Goal: Transaction & Acquisition: Download file/media

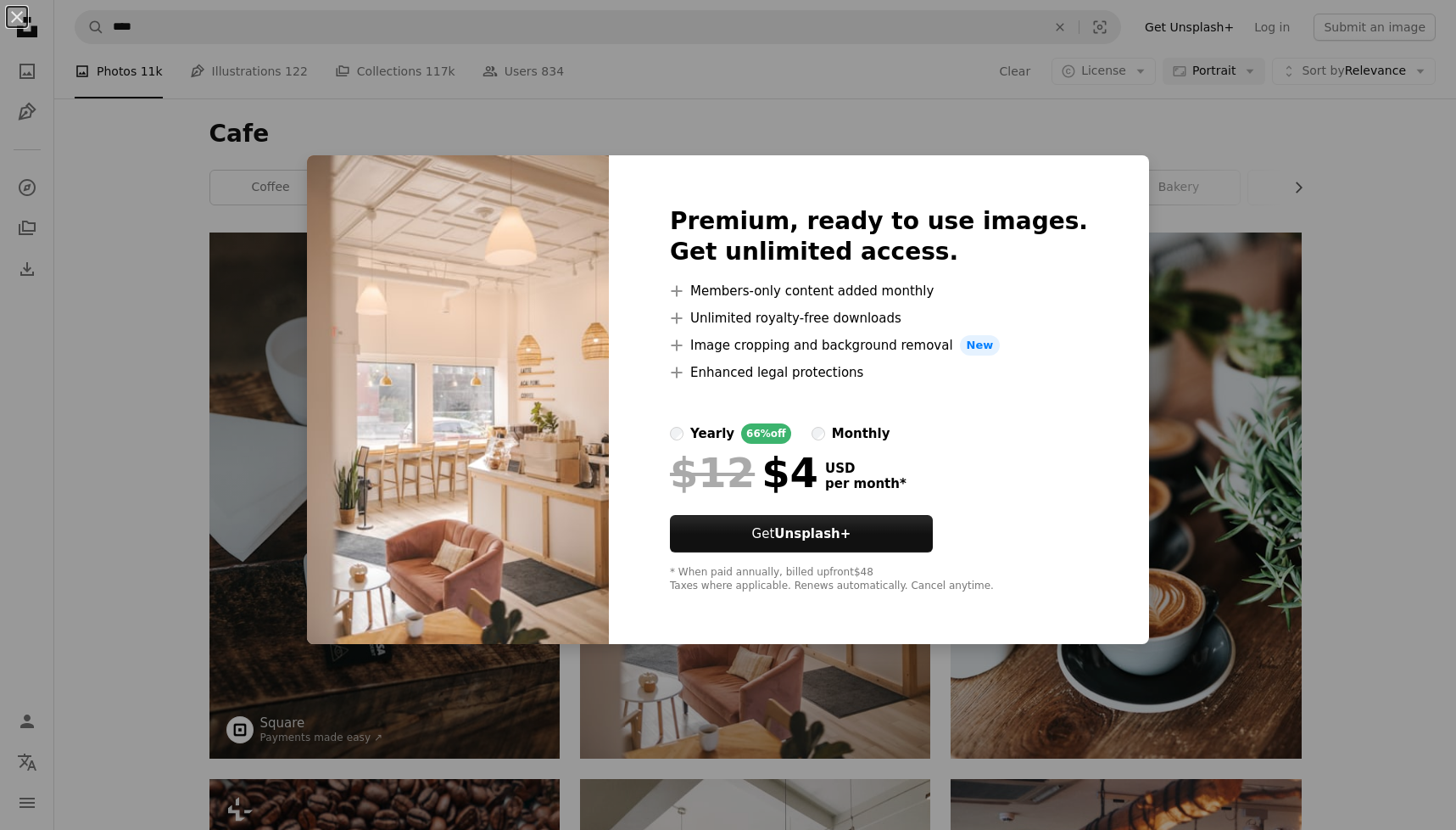
scroll to position [219, 0]
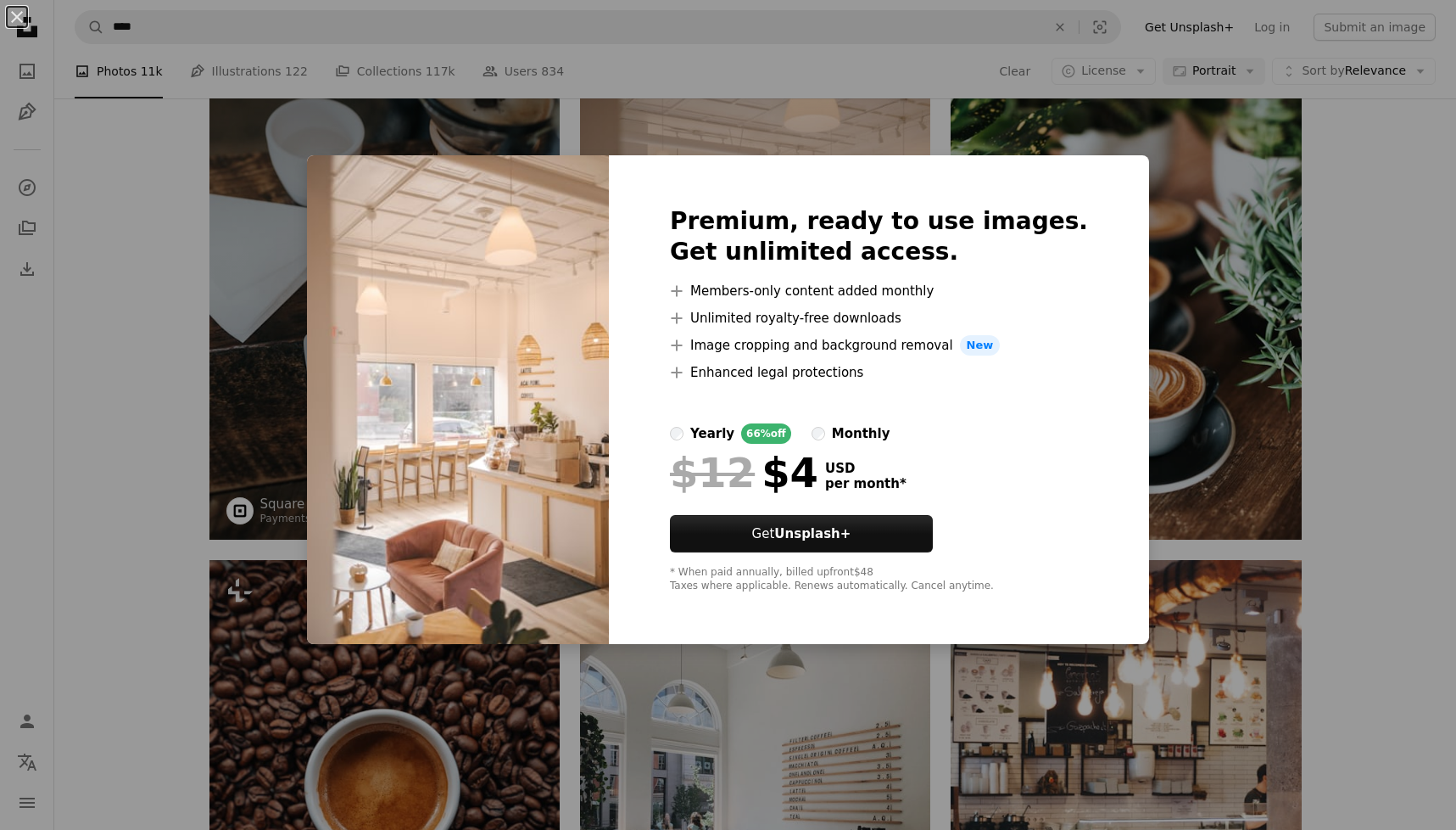
click at [1394, 243] on div "An X shape Premium, ready to use images. Get unlimited access. A plus sign Memb…" at bounding box center [728, 415] width 1456 height 830
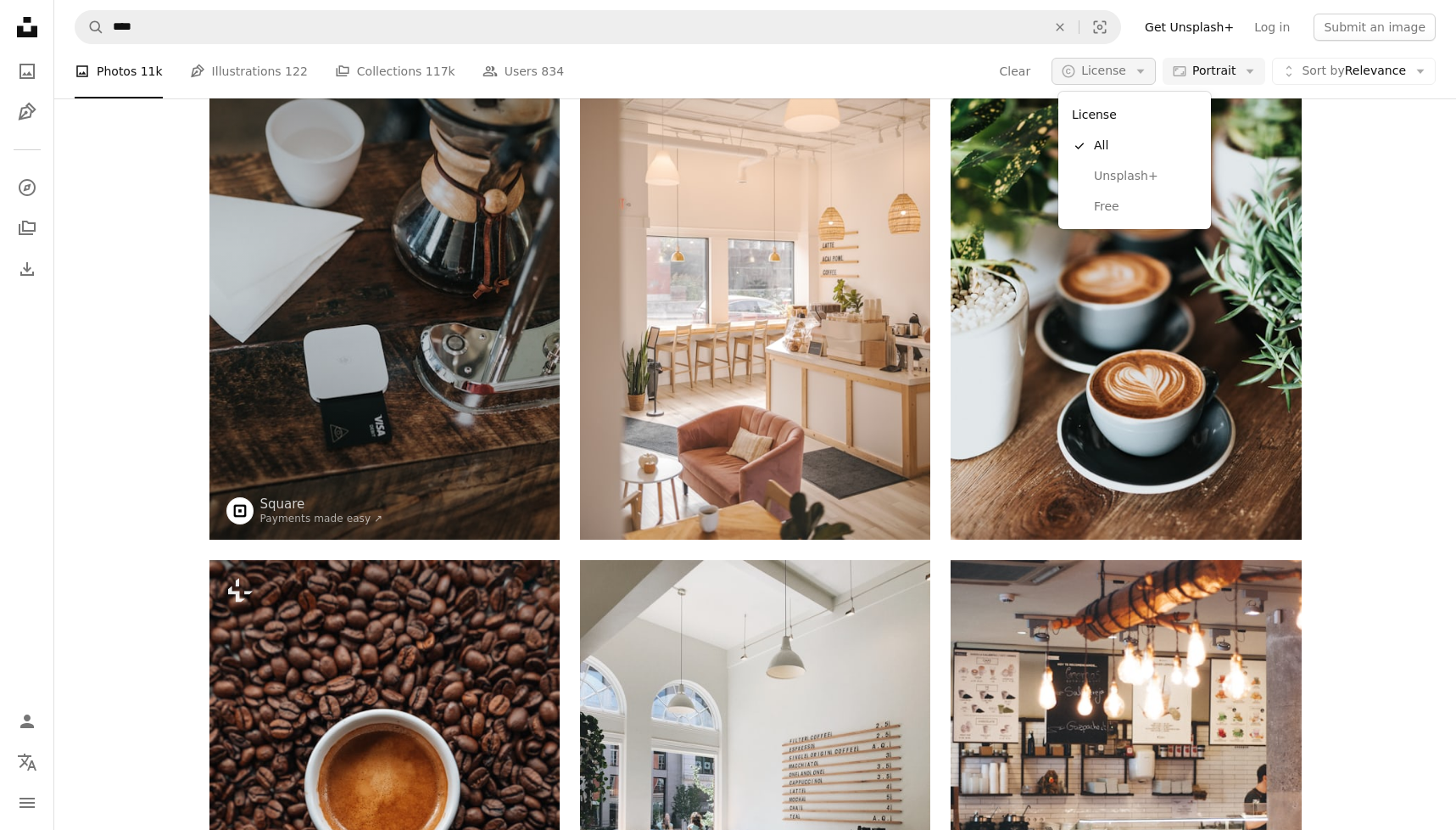
click at [1137, 73] on button "A copyright icon © License Arrow down" at bounding box center [1104, 72] width 104 height 27
click at [1115, 208] on span "Free" at bounding box center [1146, 207] width 103 height 17
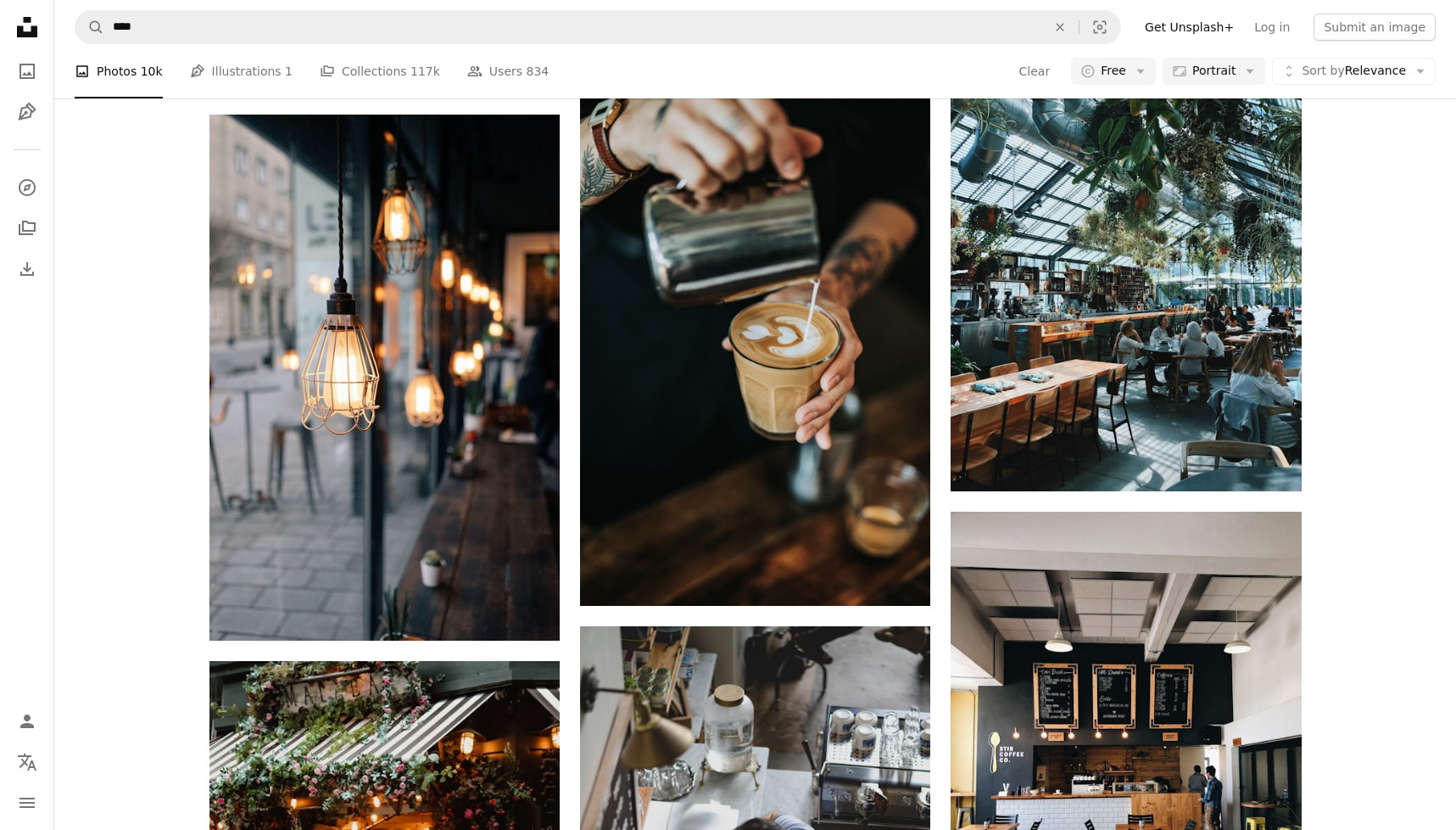
scroll to position [1792, 0]
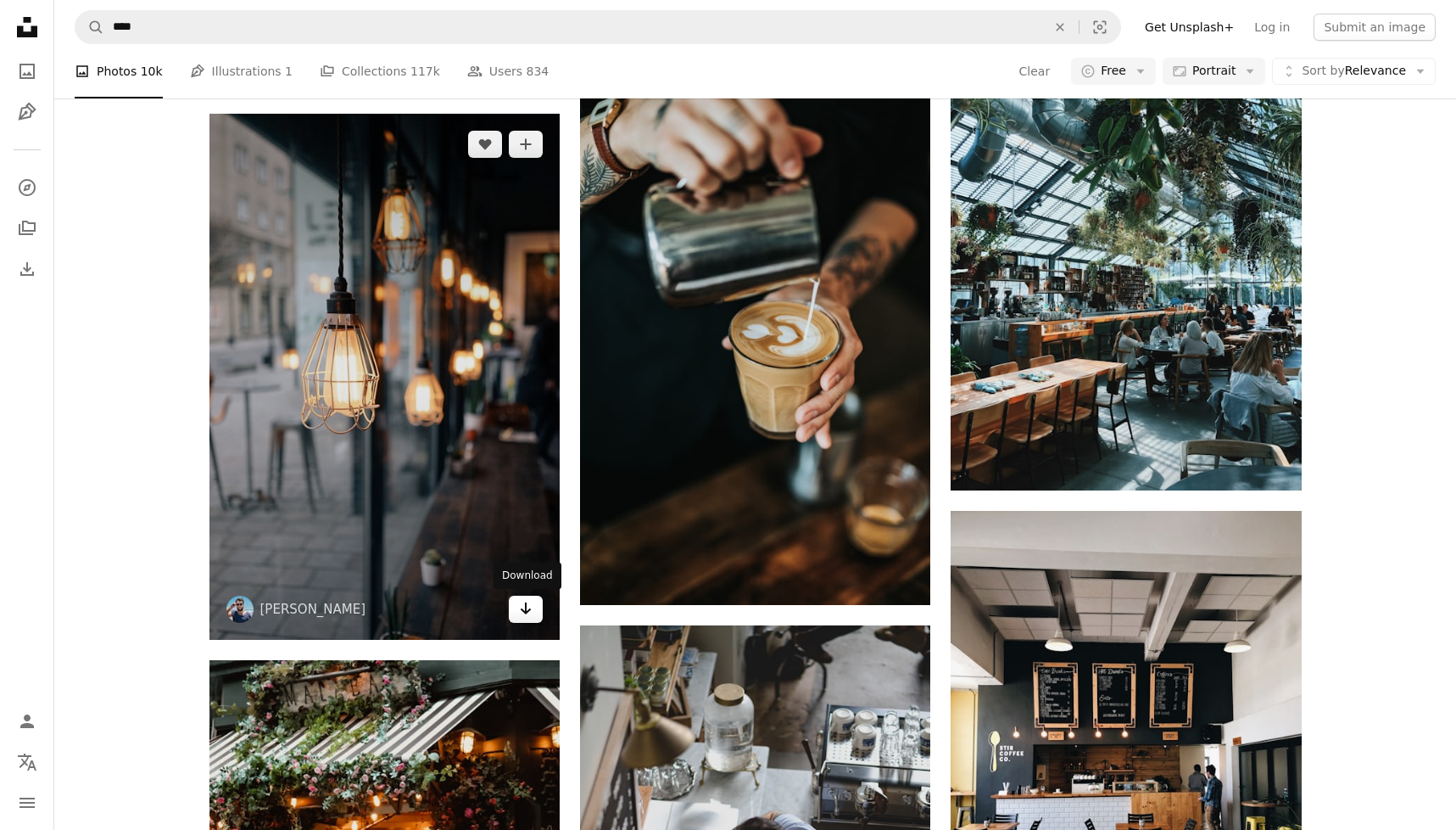
click at [526, 611] on icon "Download" at bounding box center [526, 608] width 11 height 12
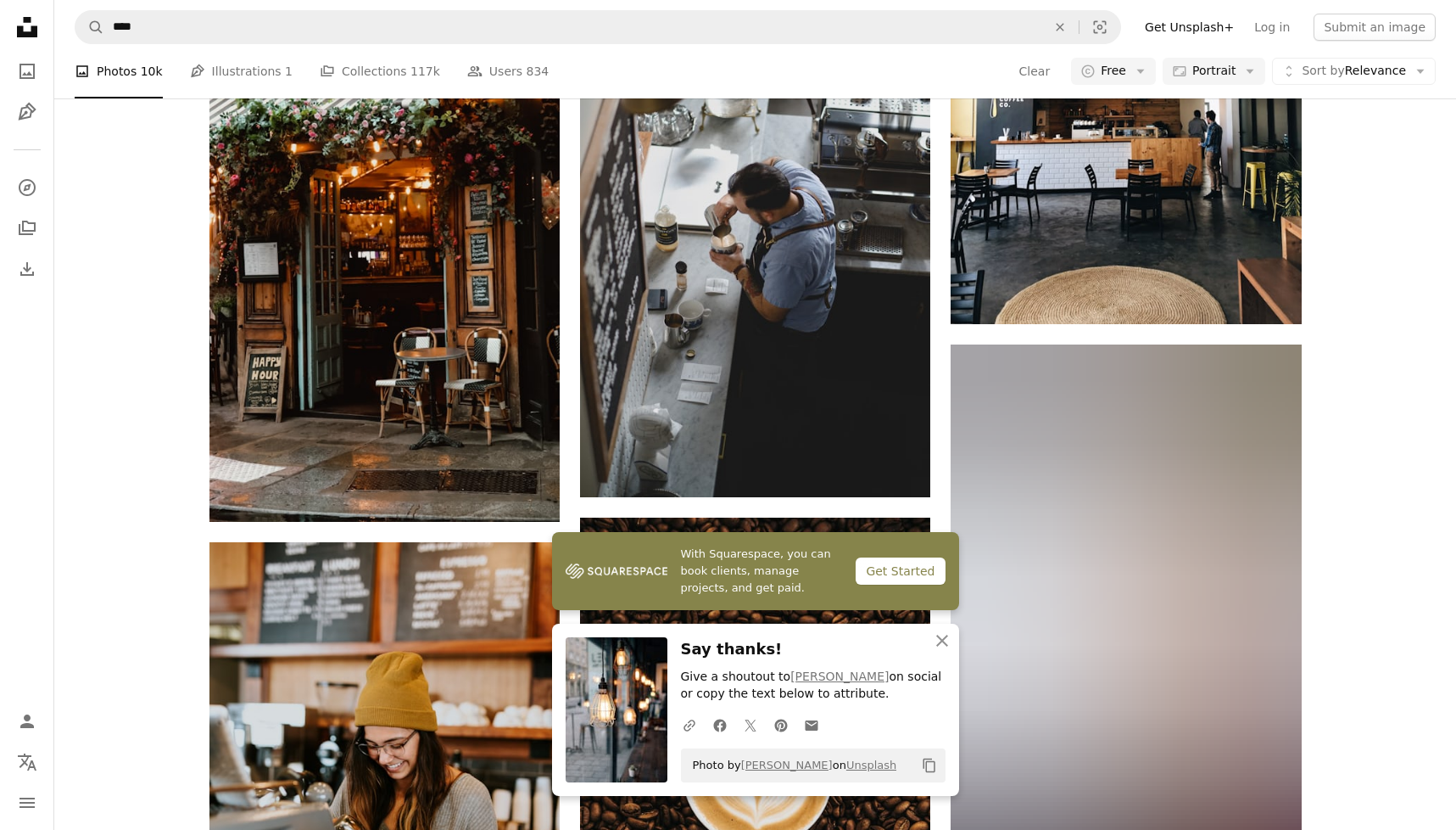
scroll to position [2449, 0]
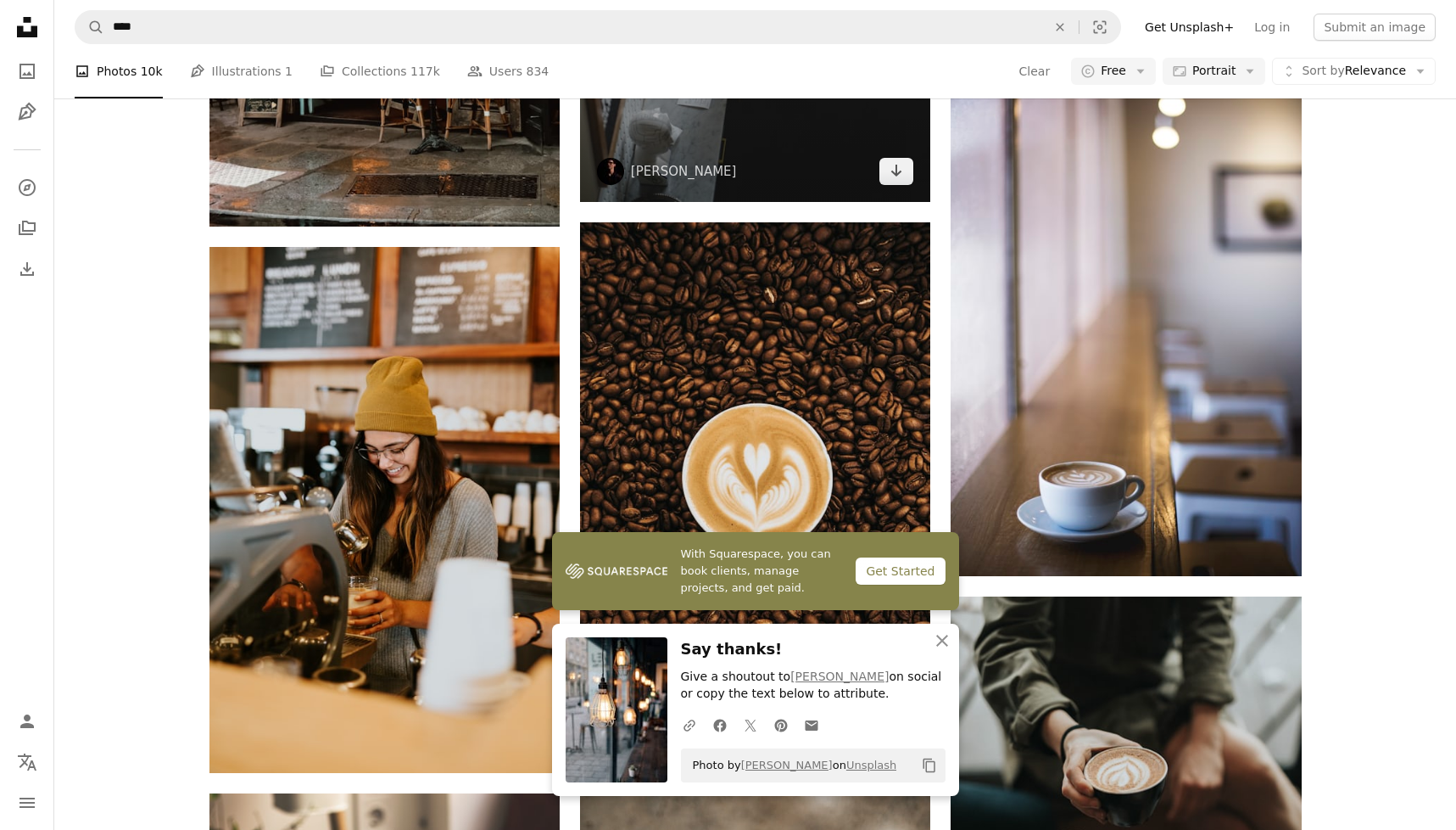
scroll to position [2746, 0]
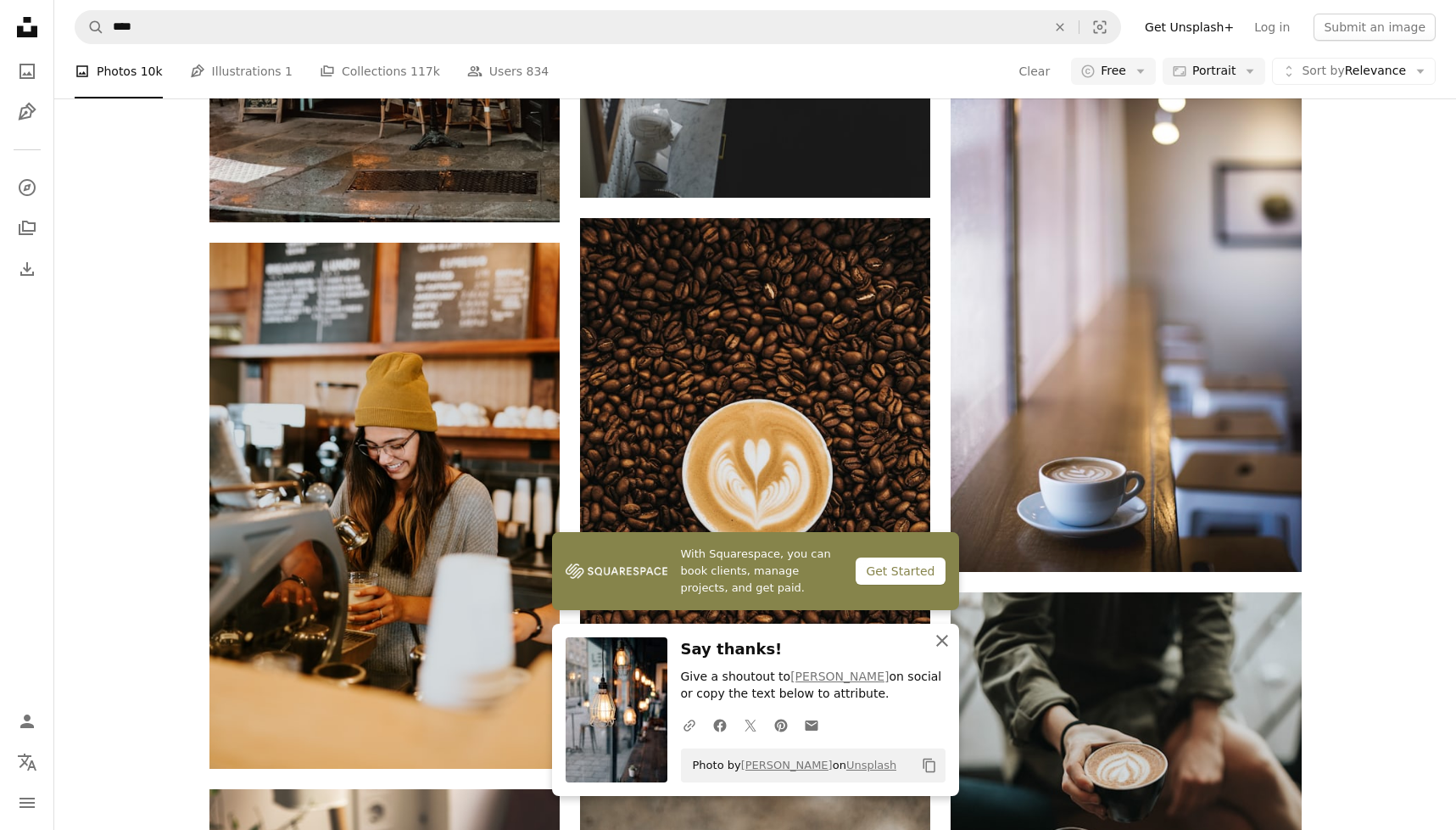
click at [938, 640] on icon "An X shape" at bounding box center [943, 641] width 20 height 20
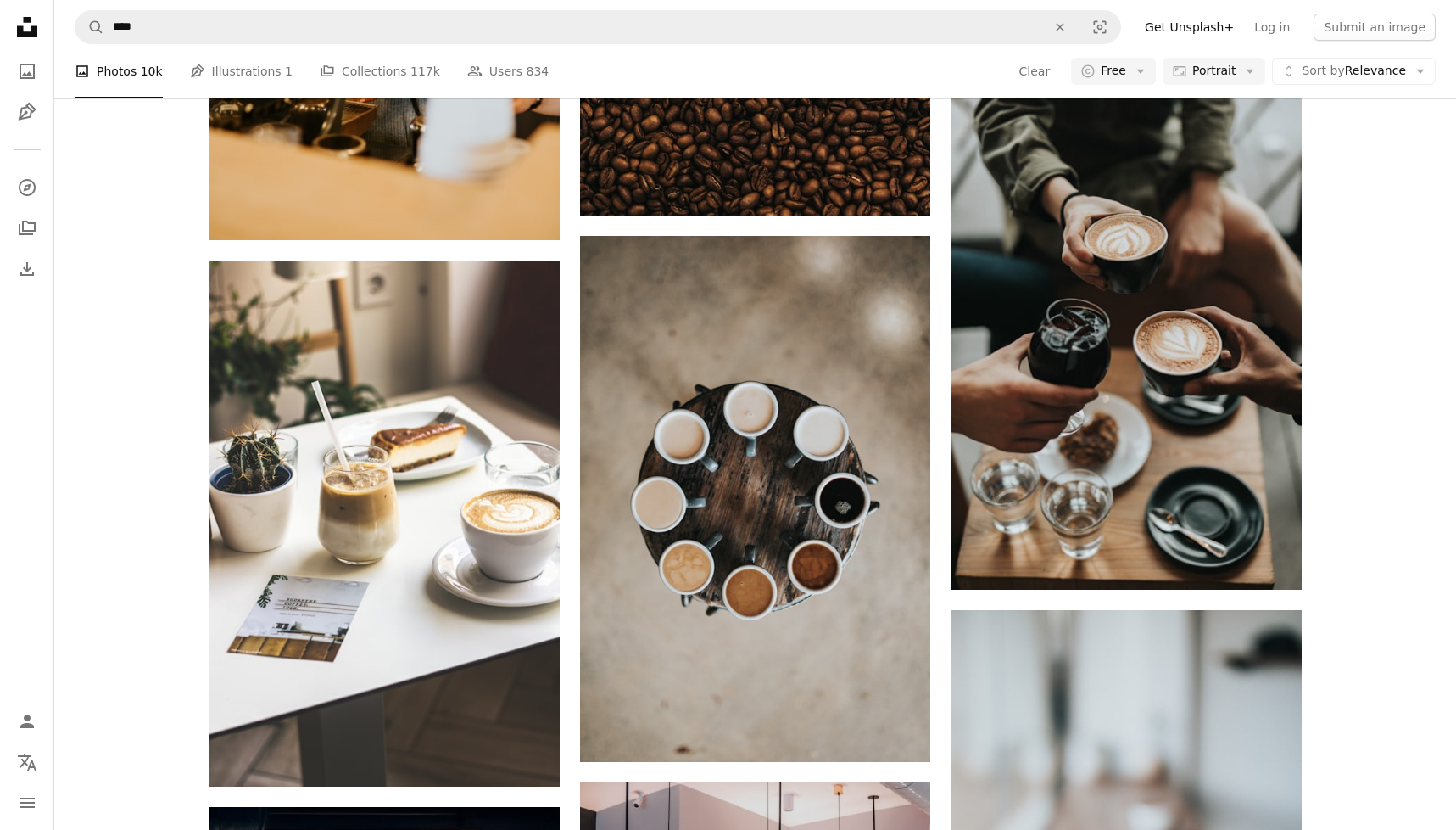
scroll to position [3276, 0]
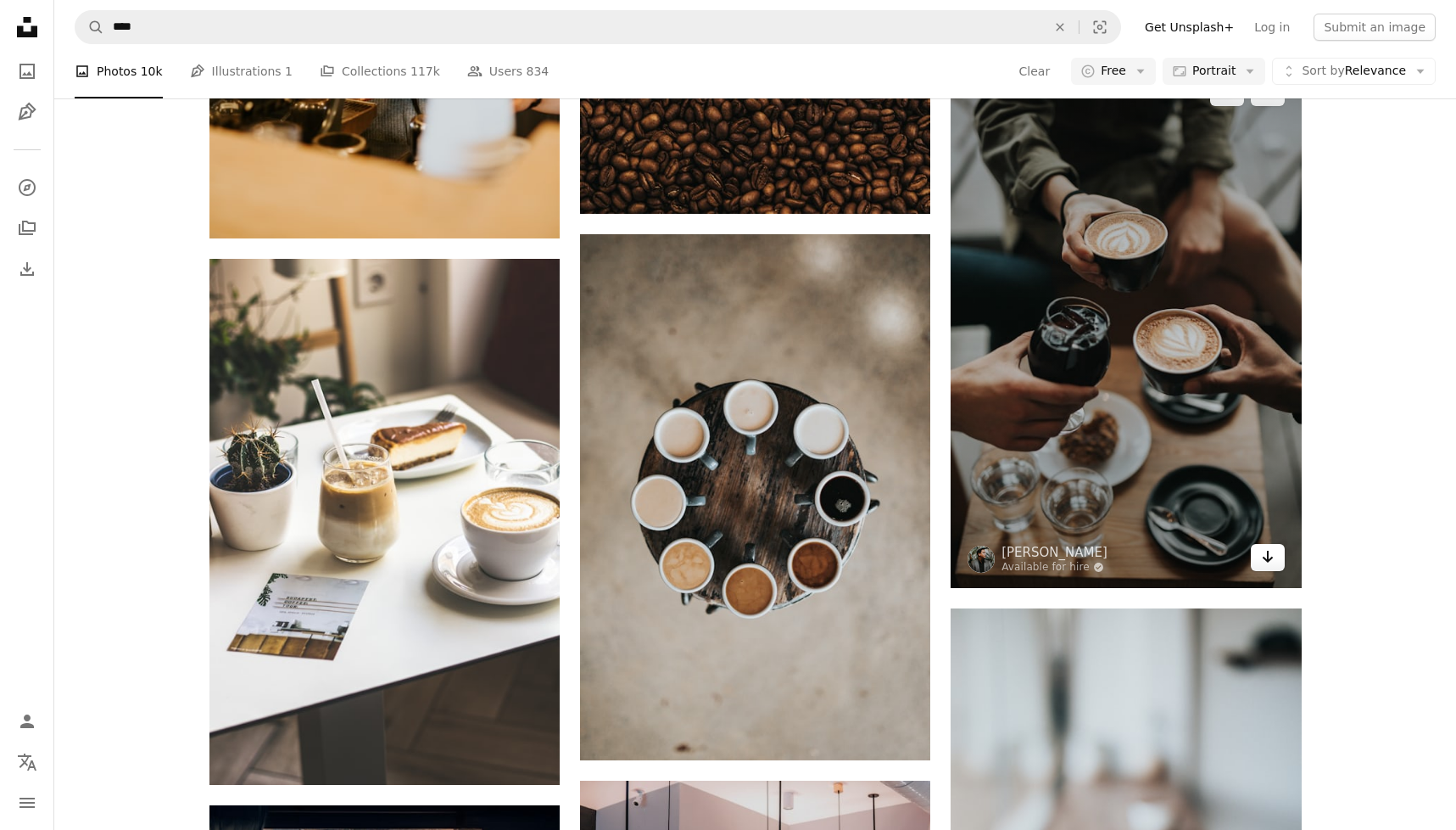
click at [1275, 566] on link "Arrow pointing down" at bounding box center [1268, 557] width 34 height 27
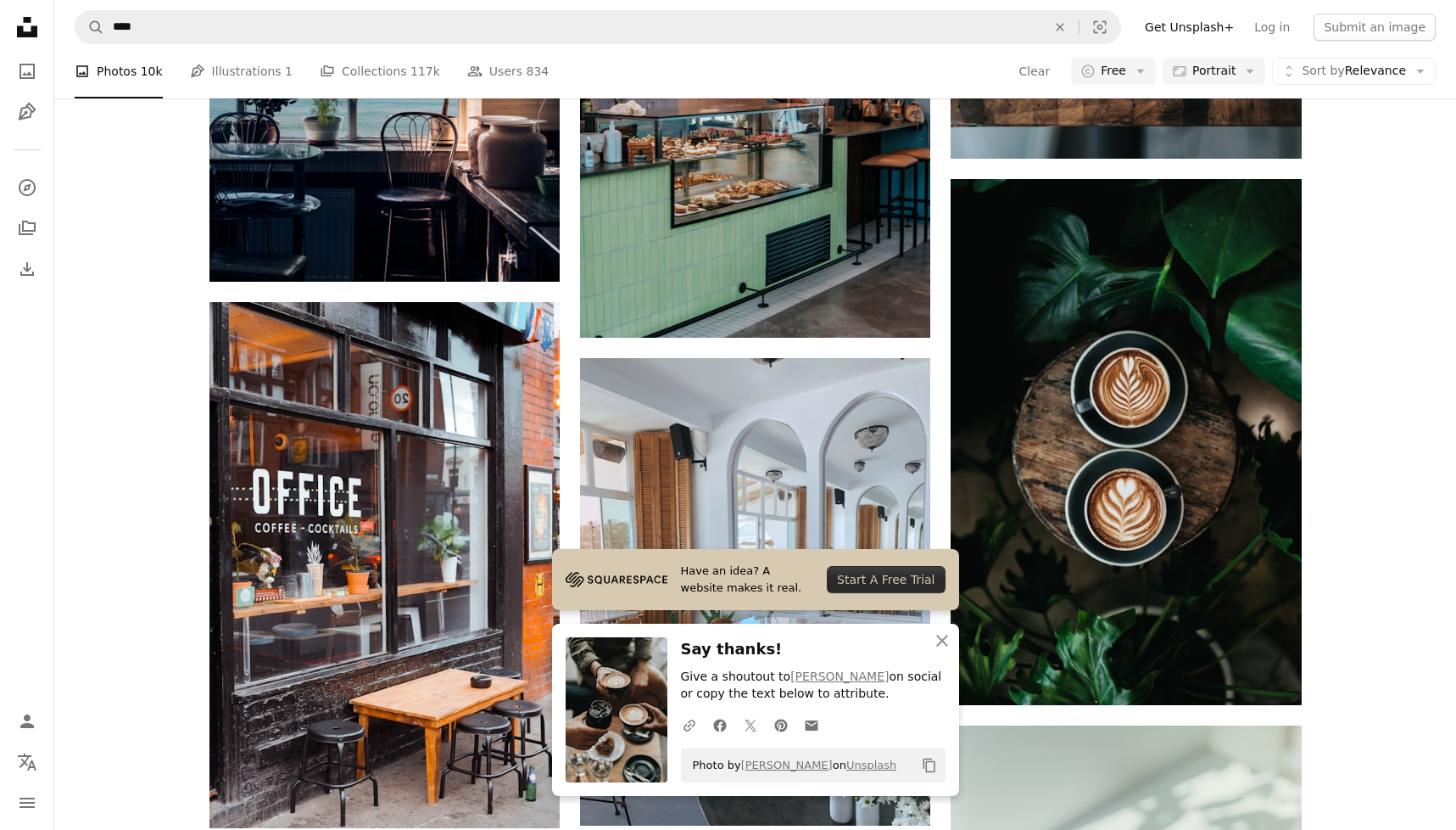
scroll to position [4253, 0]
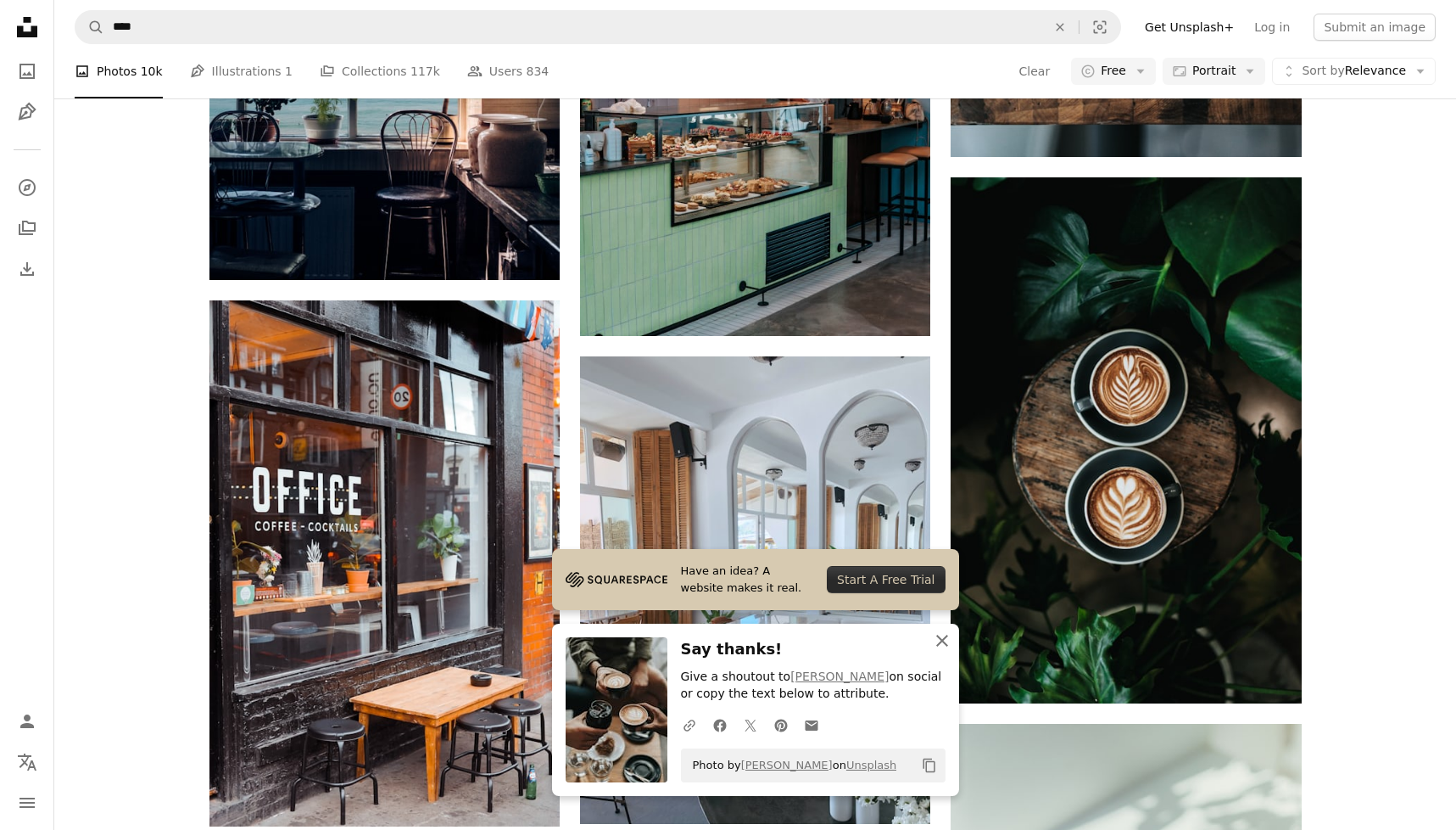
click at [942, 636] on icon "An X shape" at bounding box center [943, 641] width 20 height 20
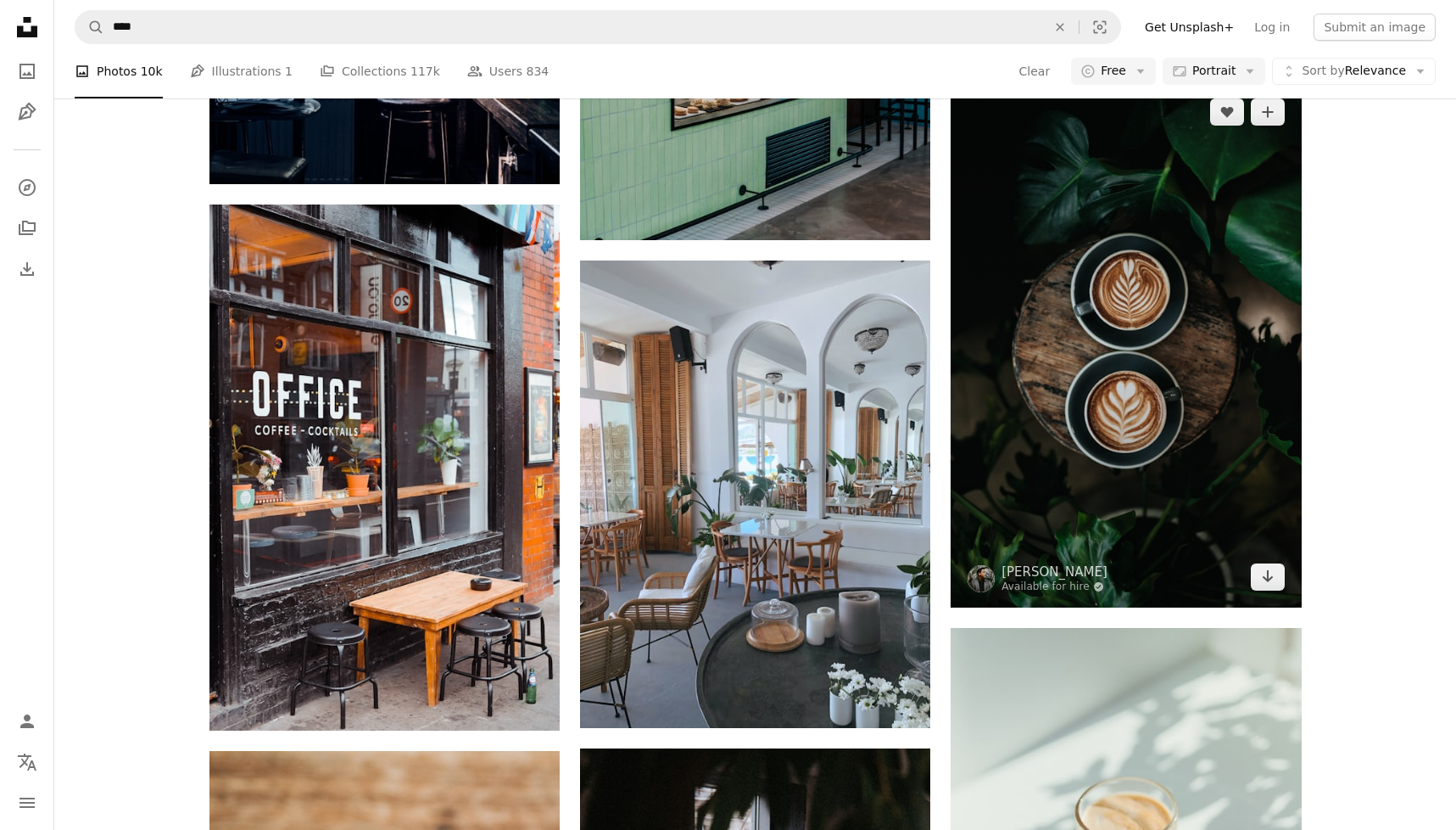
scroll to position [4354, 0]
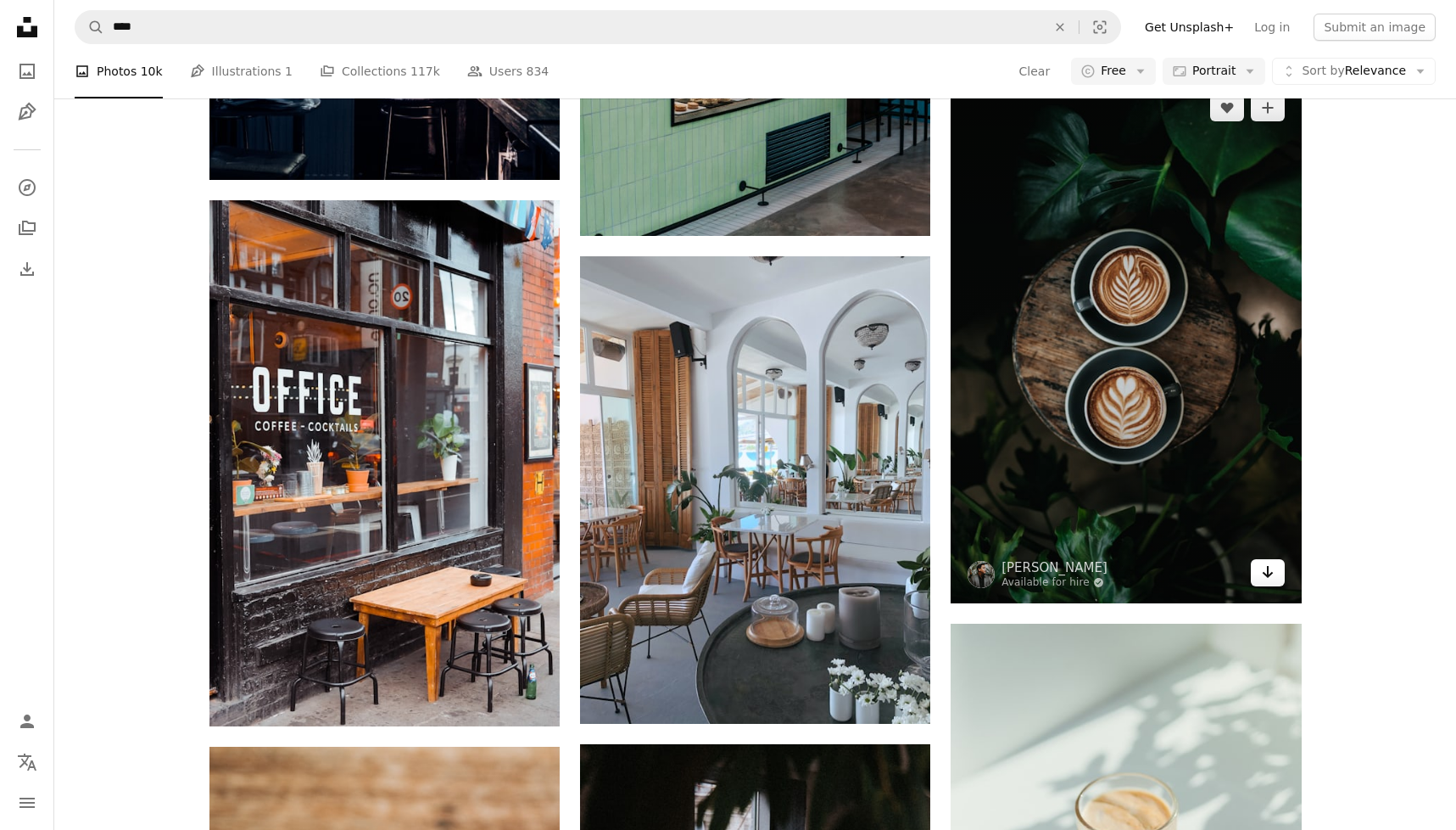
click at [1273, 576] on icon "Arrow pointing down" at bounding box center [1268, 572] width 14 height 20
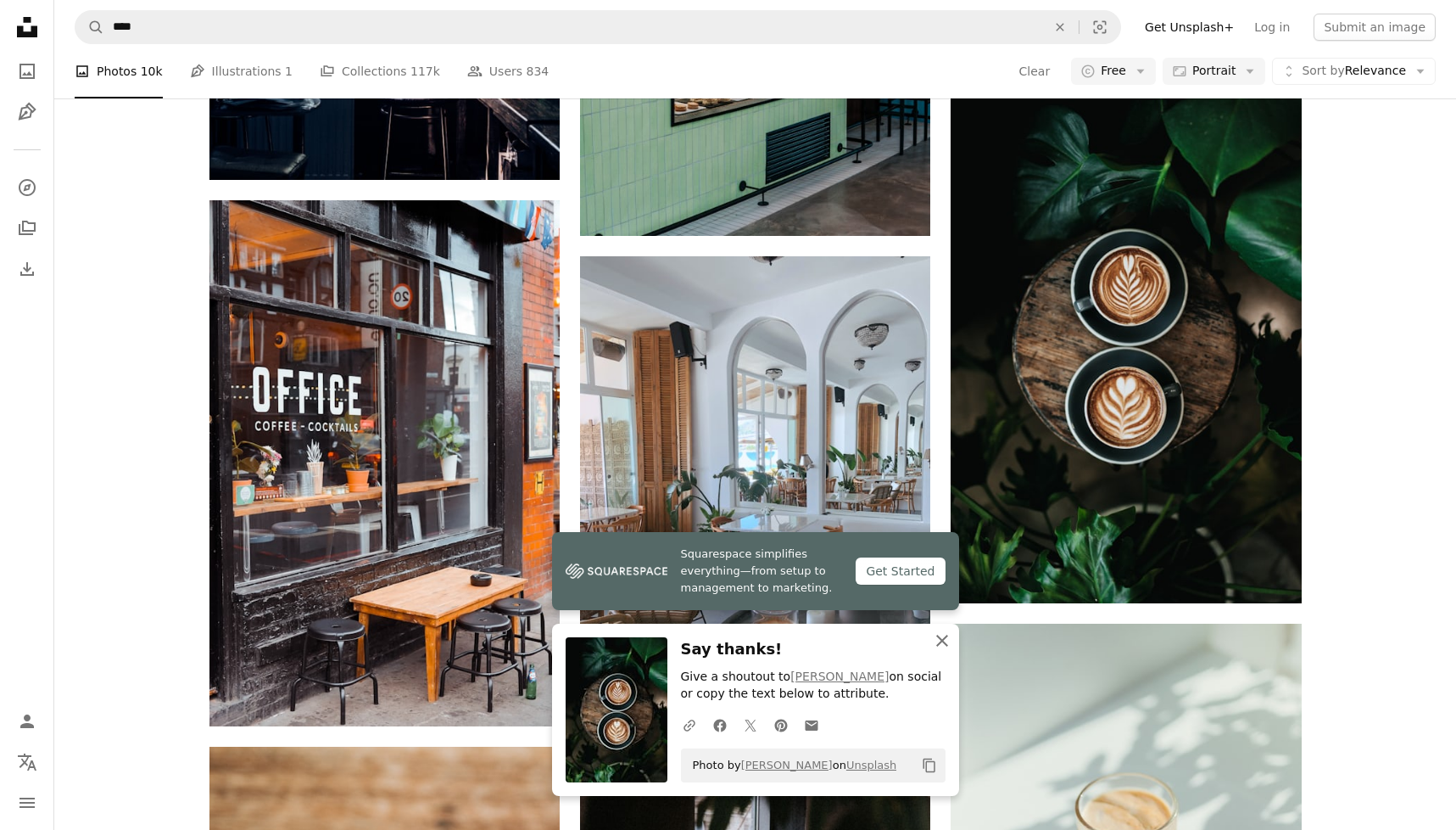
click at [942, 630] on icon "An X shape" at bounding box center [943, 641] width 20 height 20
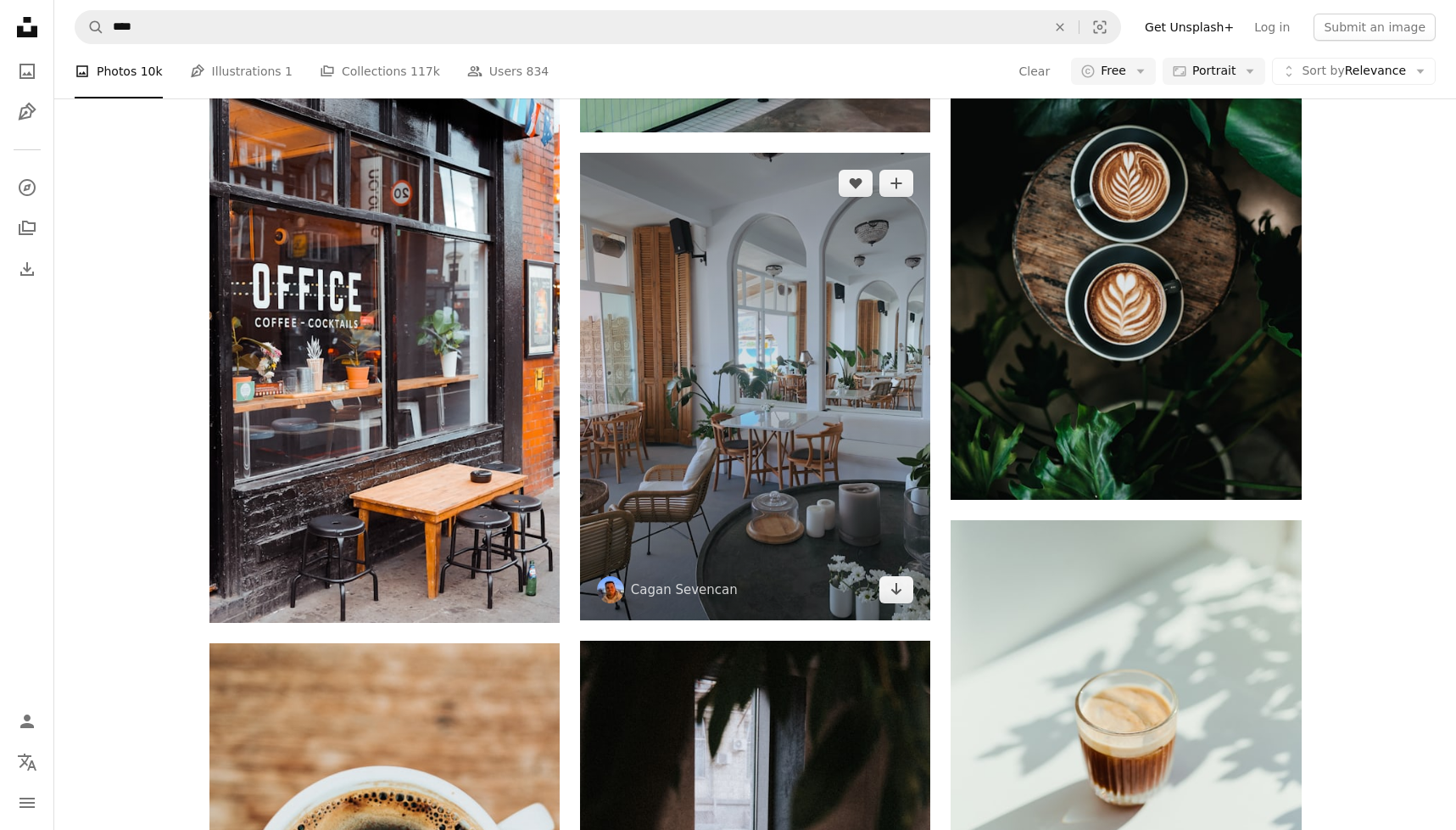
scroll to position [4458, 0]
click at [904, 583] on link "Arrow pointing down" at bounding box center [896, 589] width 34 height 27
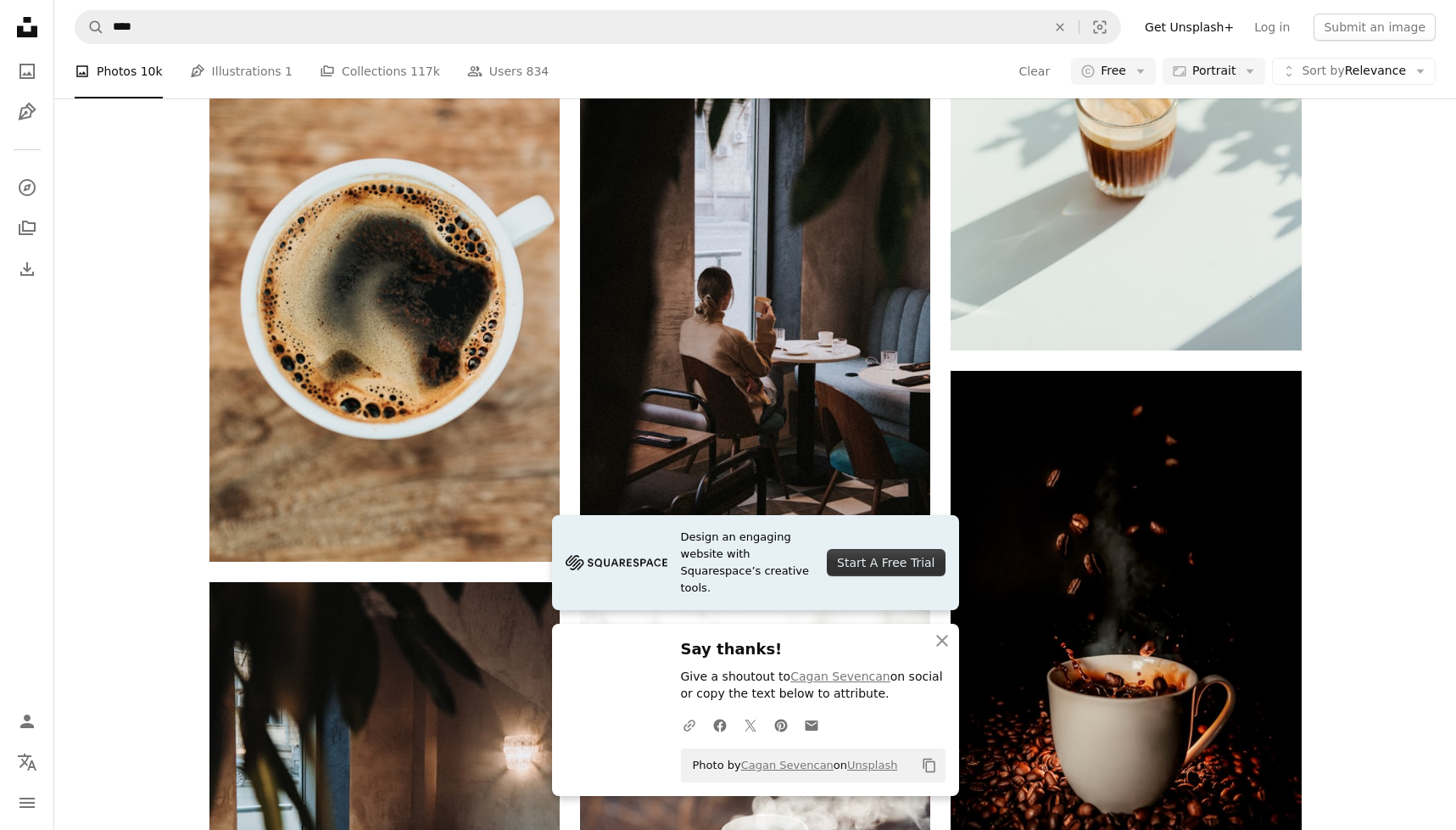
scroll to position [5095, 0]
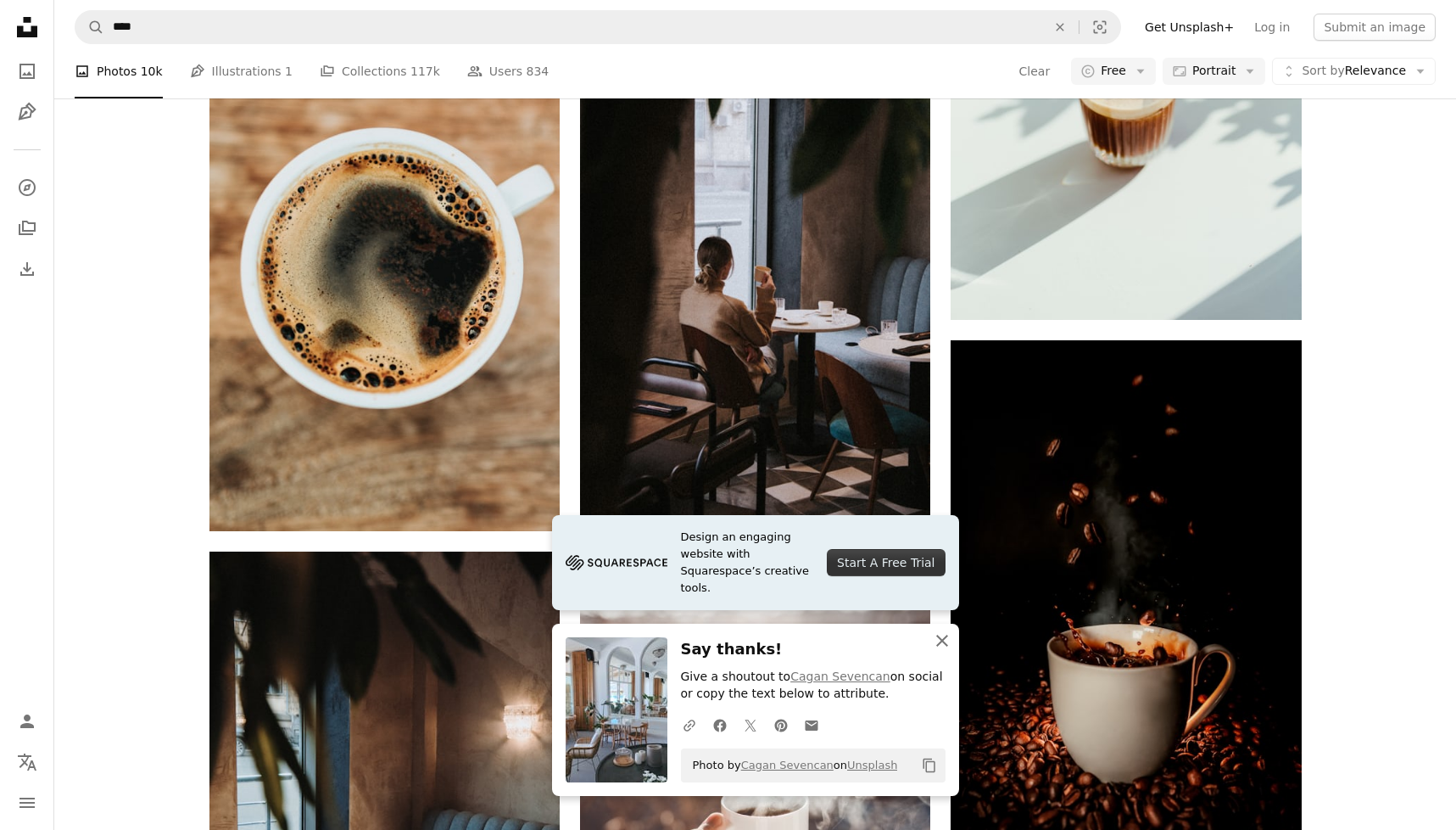
click at [942, 634] on icon "An X shape" at bounding box center [943, 641] width 20 height 20
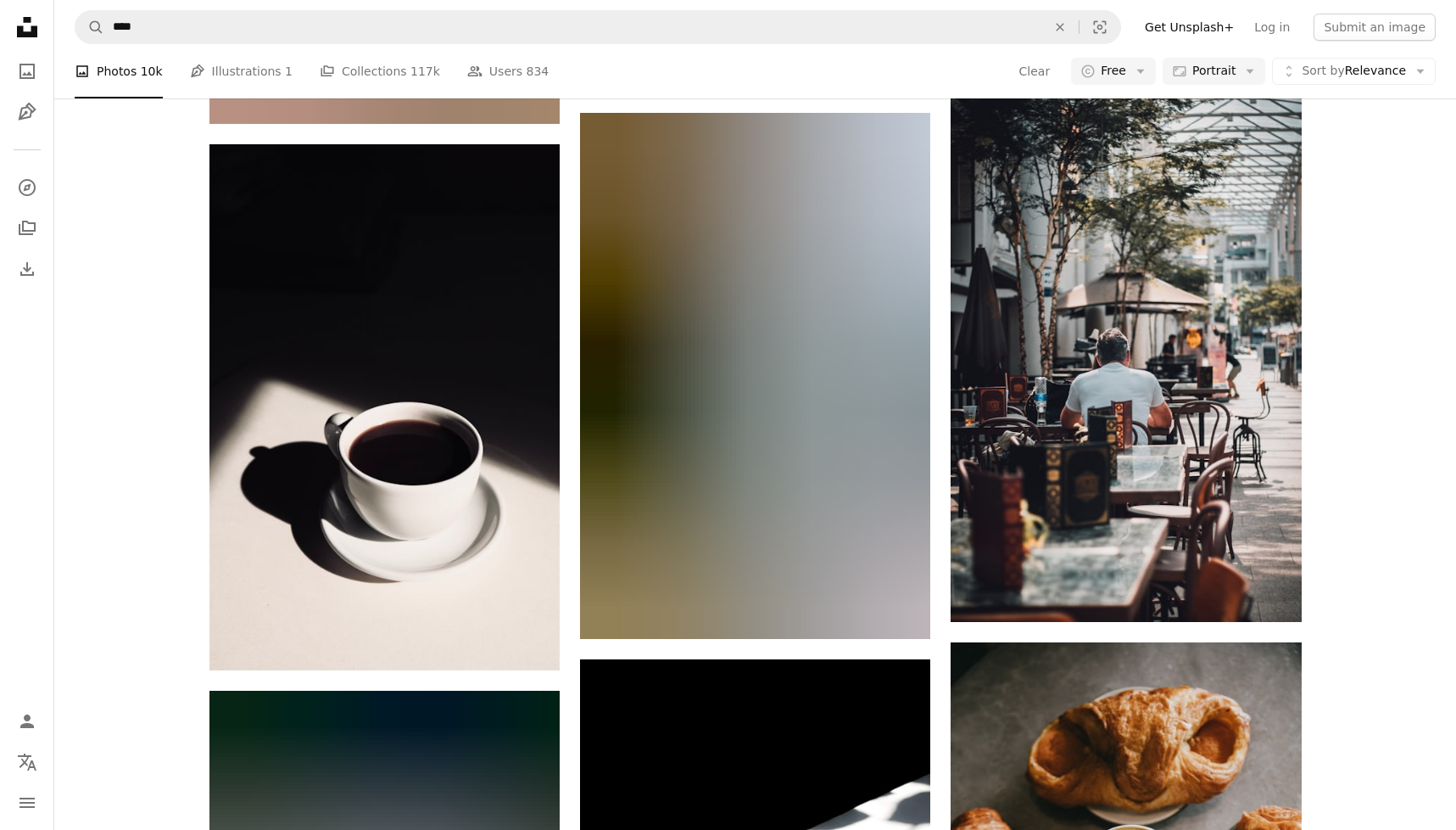
scroll to position [17767, 0]
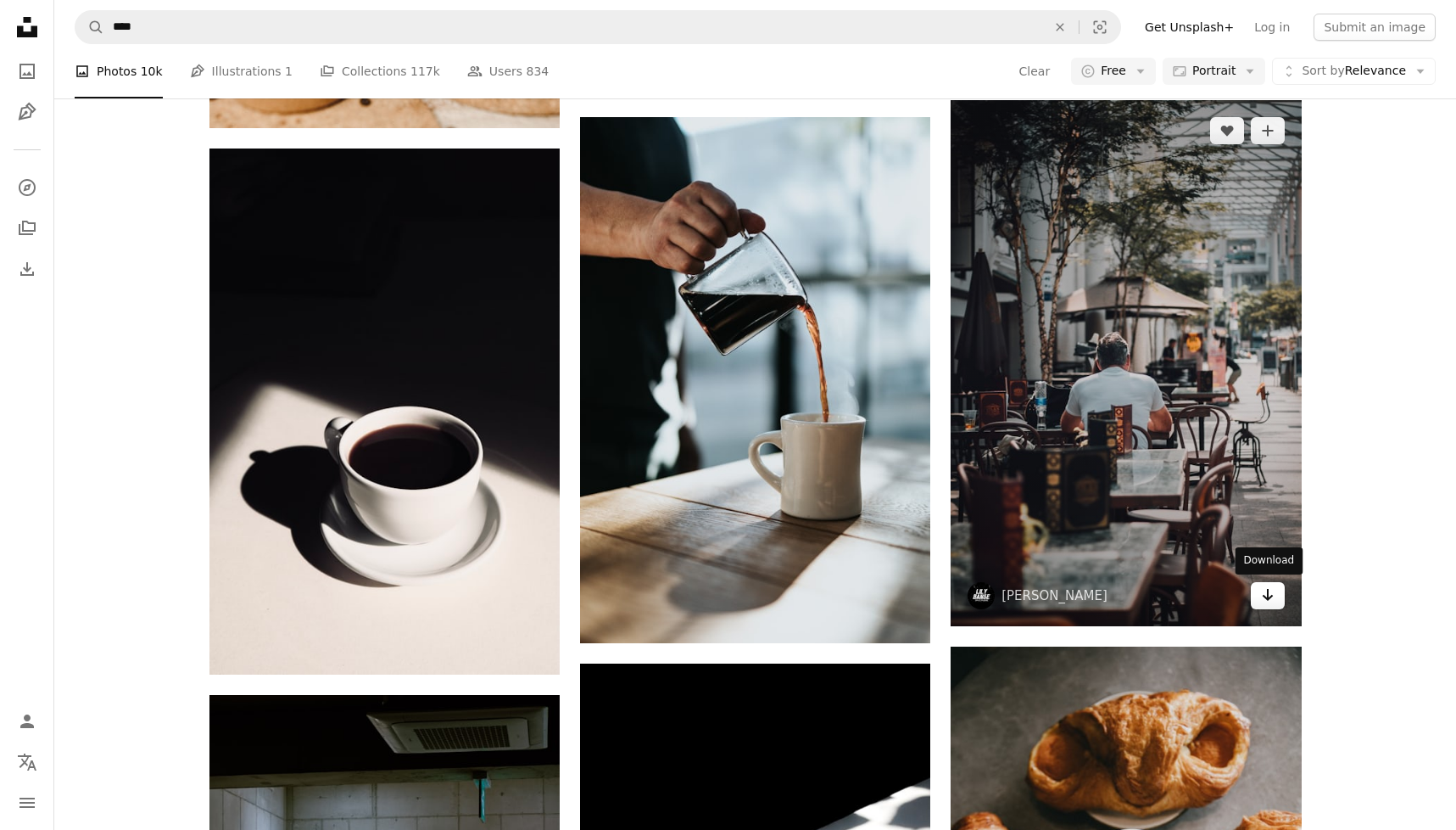
click at [1263, 596] on icon "Arrow pointing down" at bounding box center [1268, 595] width 14 height 20
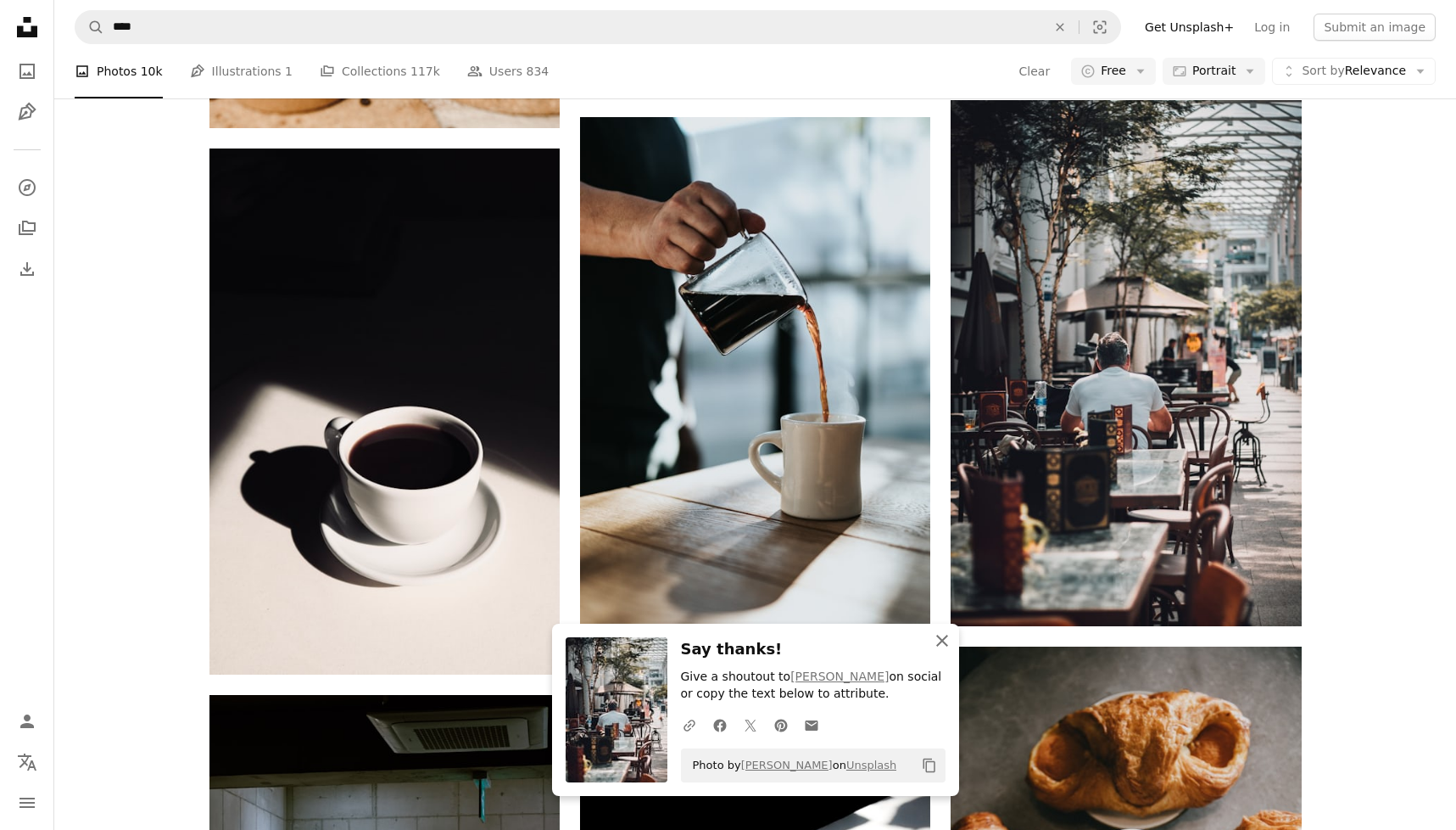
click at [941, 637] on icon "An X shape" at bounding box center [943, 641] width 20 height 20
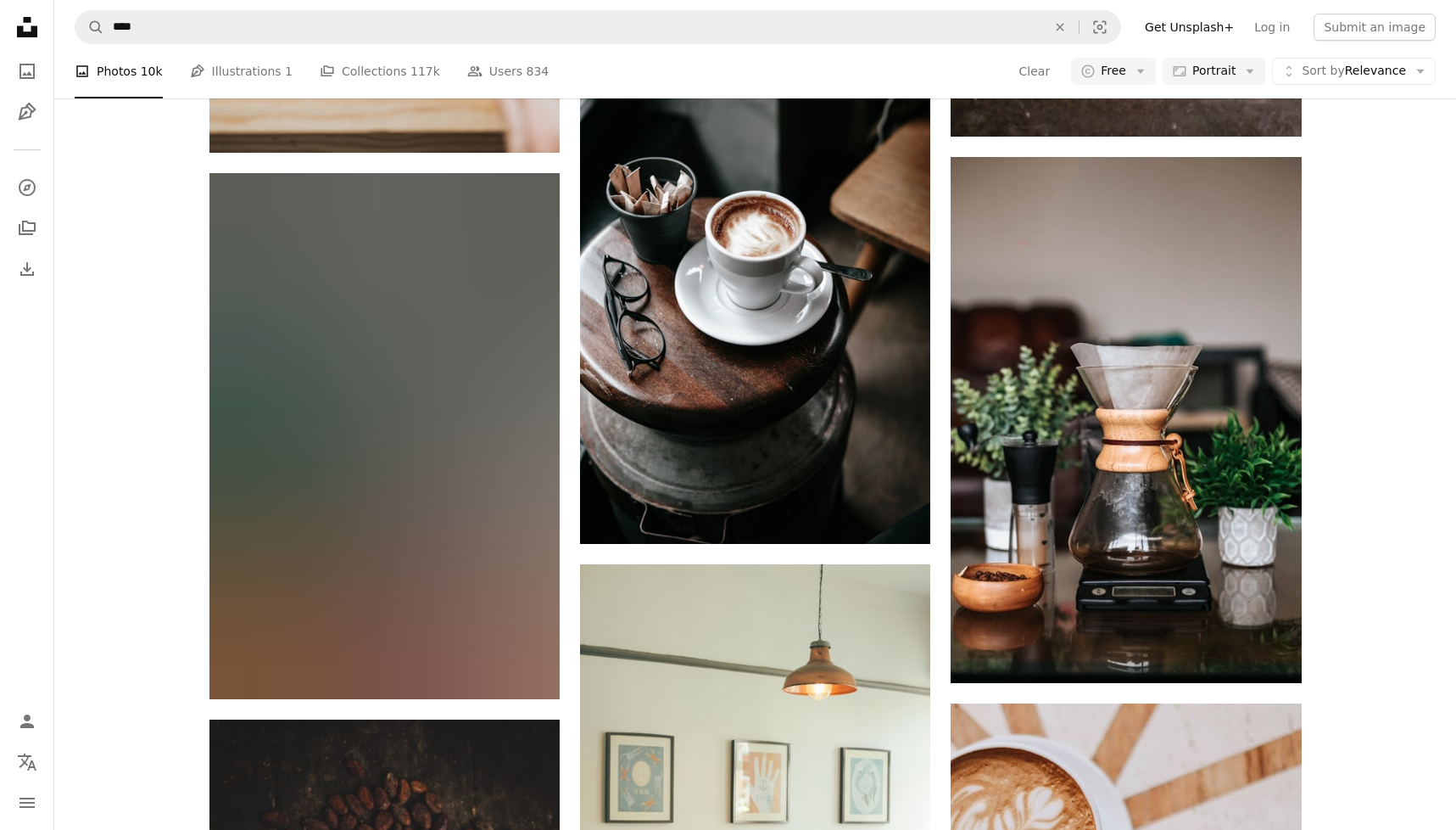
scroll to position [27916, 0]
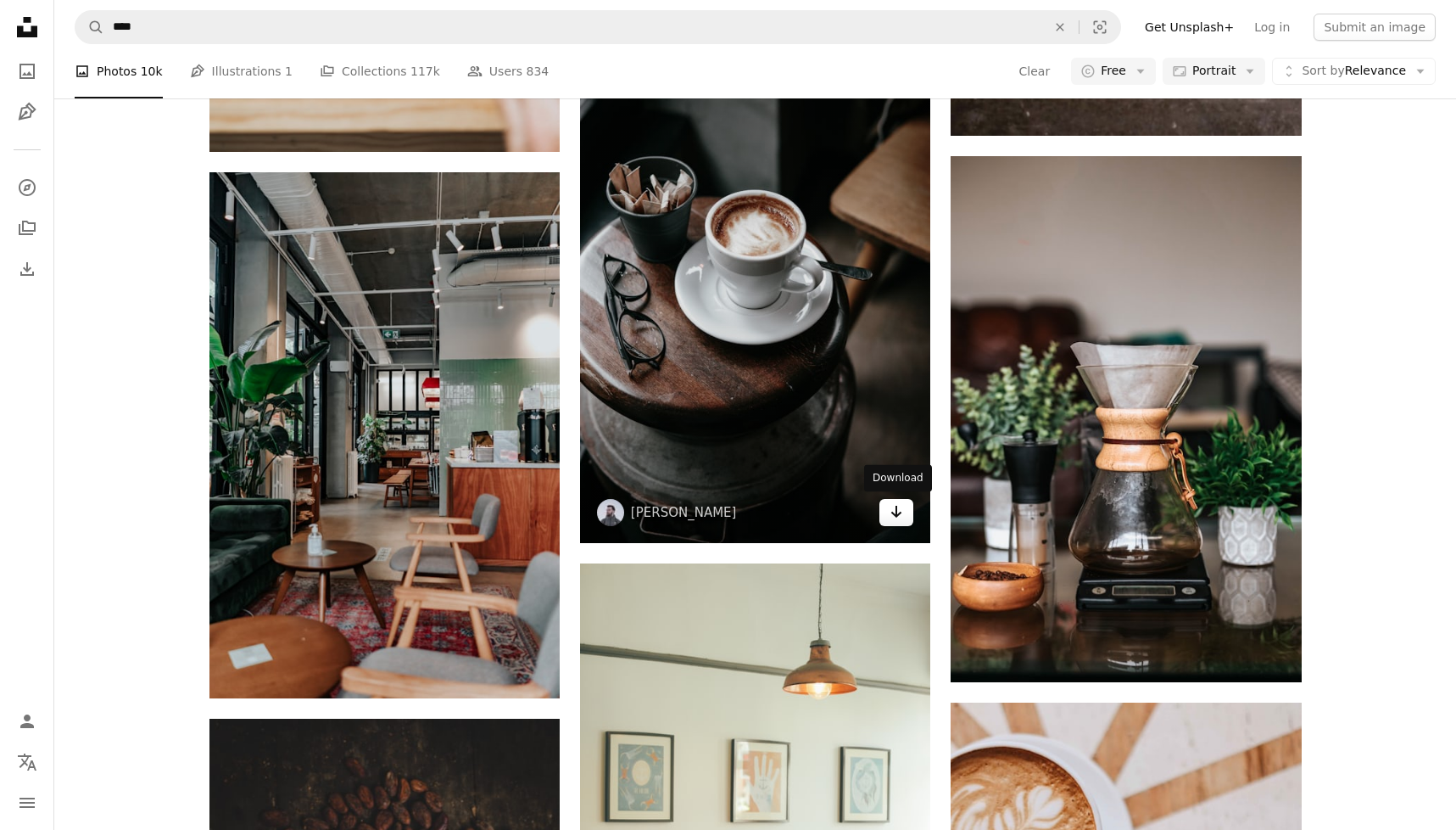
click at [900, 508] on icon "Arrow pointing down" at bounding box center [896, 512] width 14 height 20
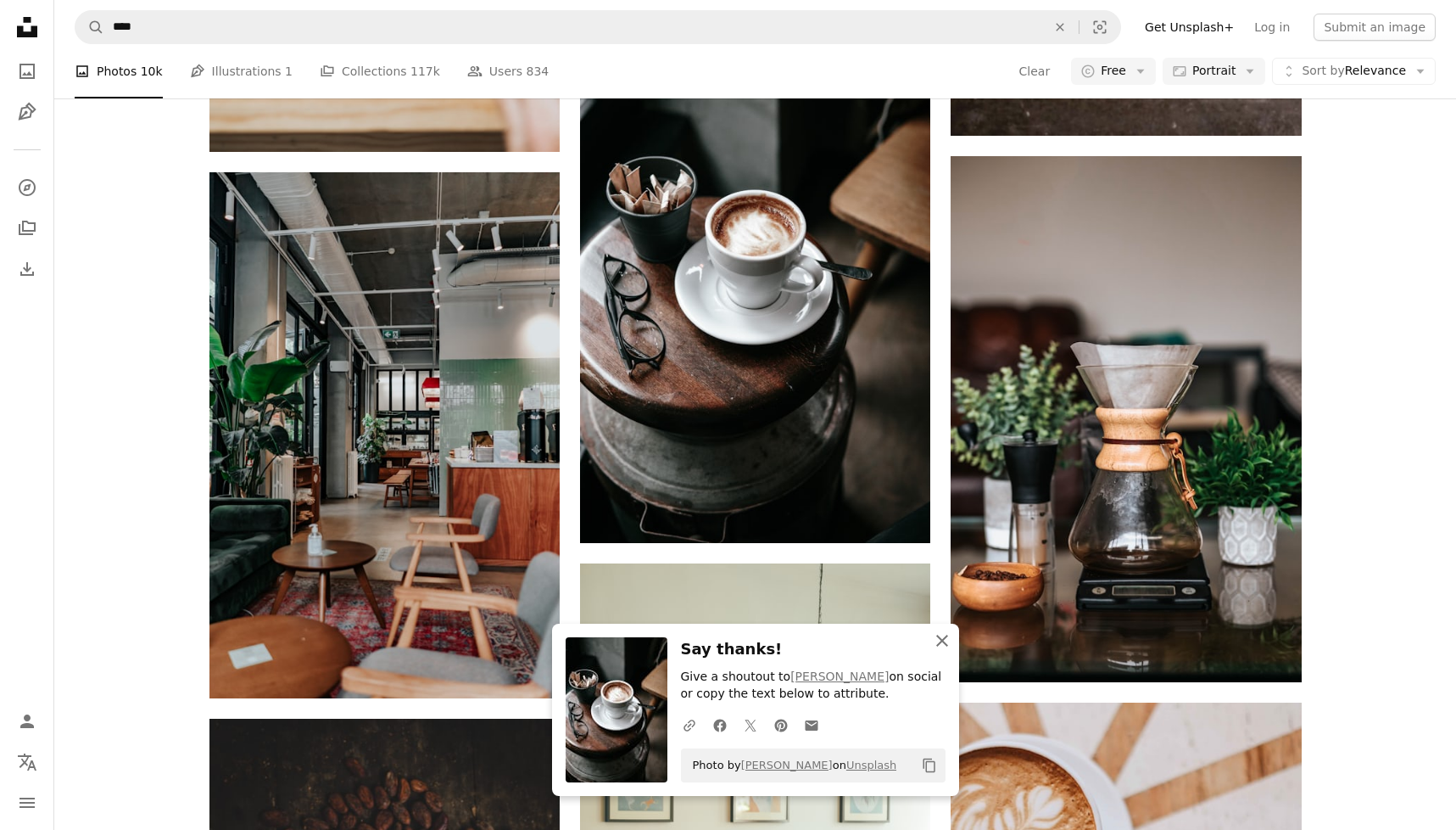
click at [942, 641] on icon "button" at bounding box center [943, 641] width 12 height 12
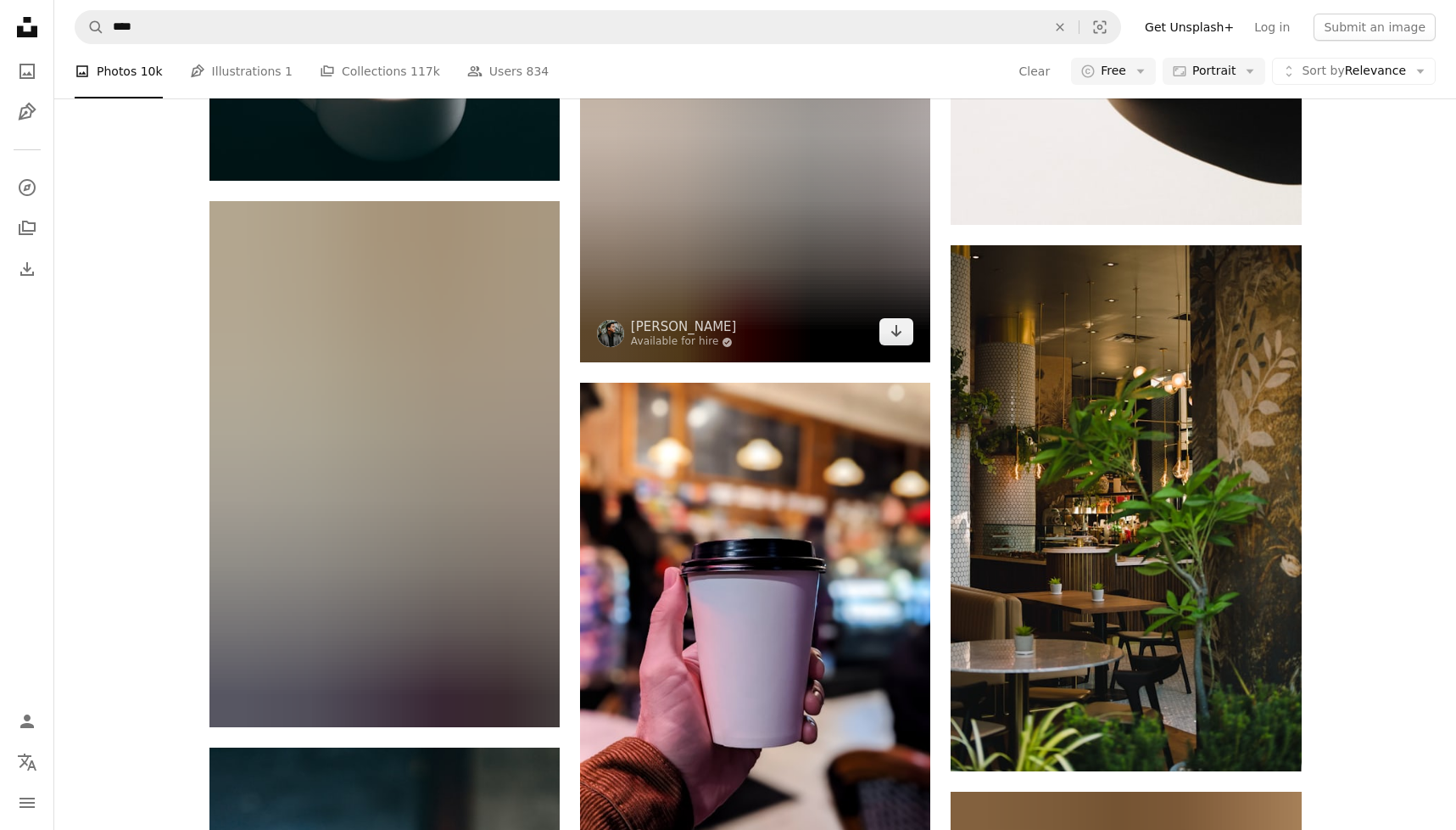
scroll to position [34613, 0]
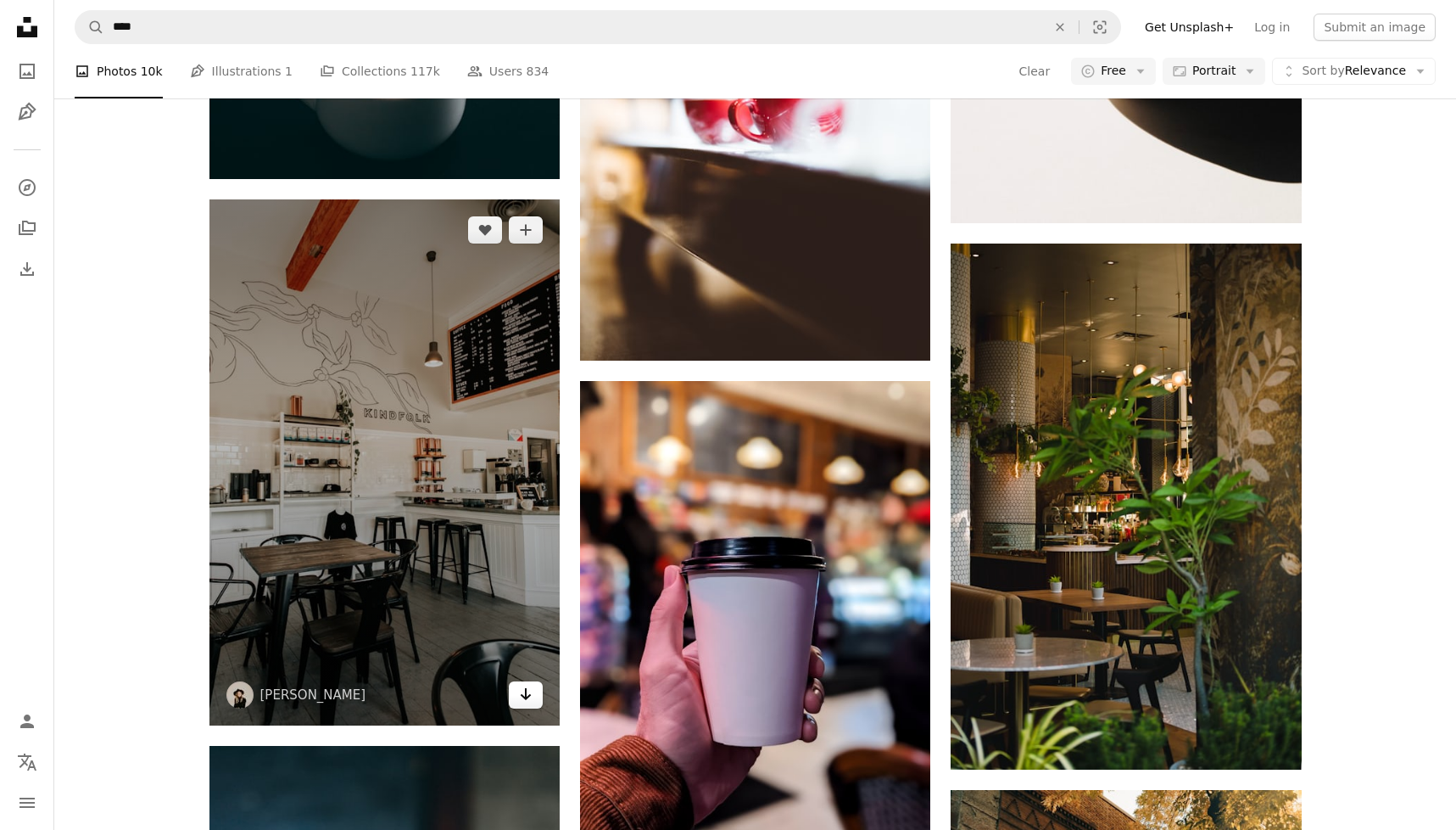
click at [531, 694] on icon "Arrow pointing down" at bounding box center [526, 694] width 14 height 20
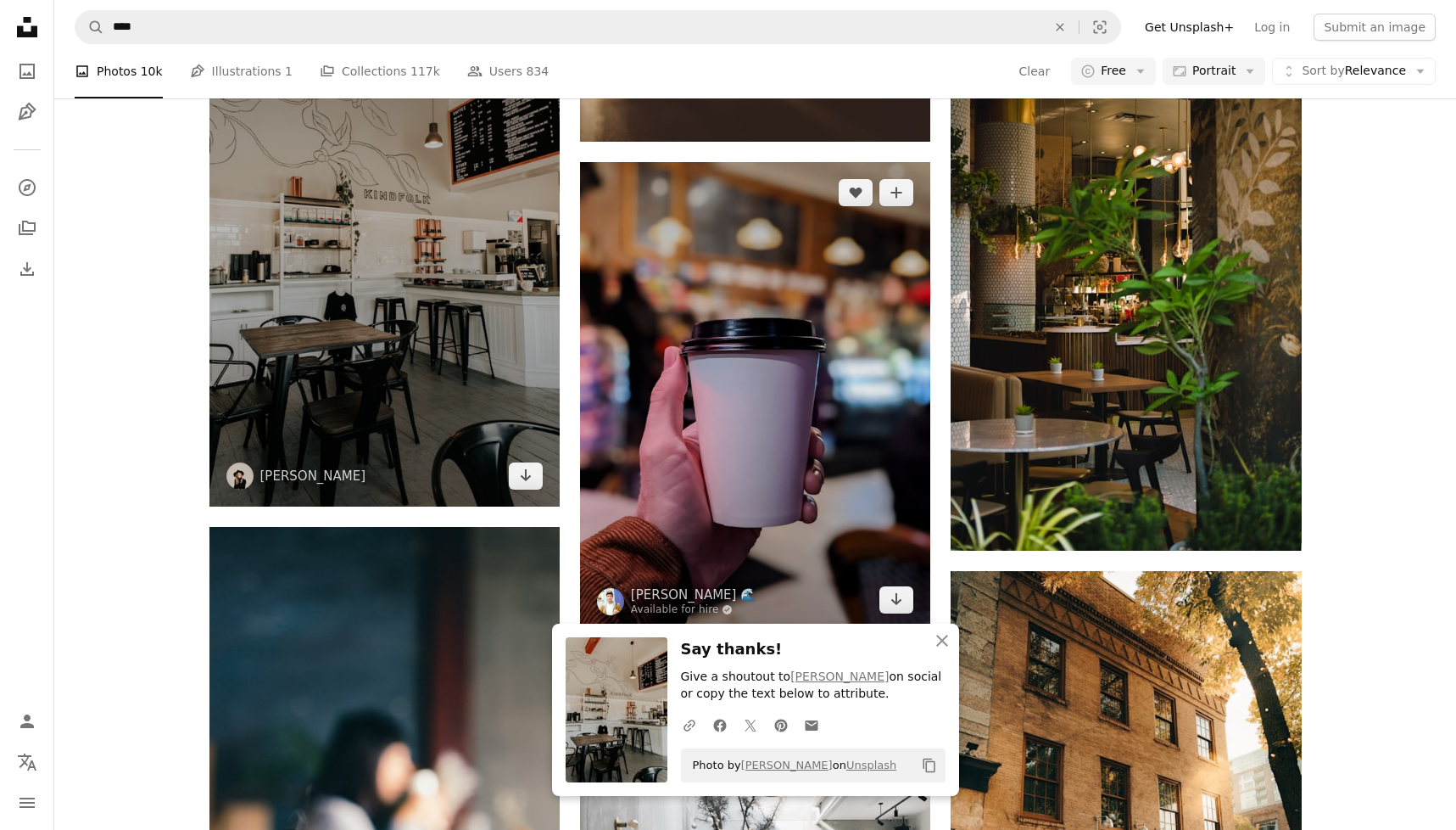
scroll to position [34842, 0]
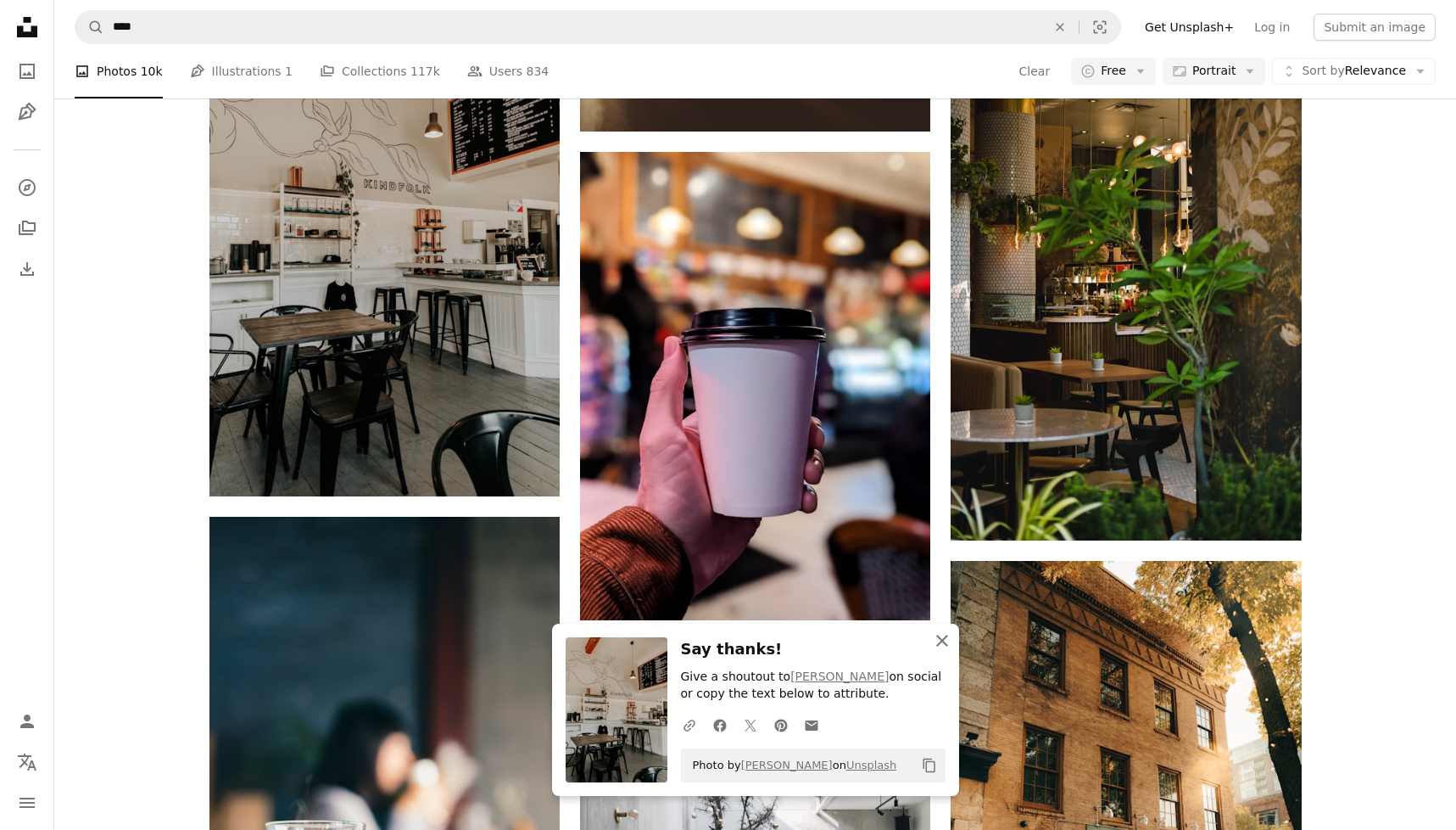
click at [940, 644] on icon "An X shape" at bounding box center [943, 641] width 20 height 20
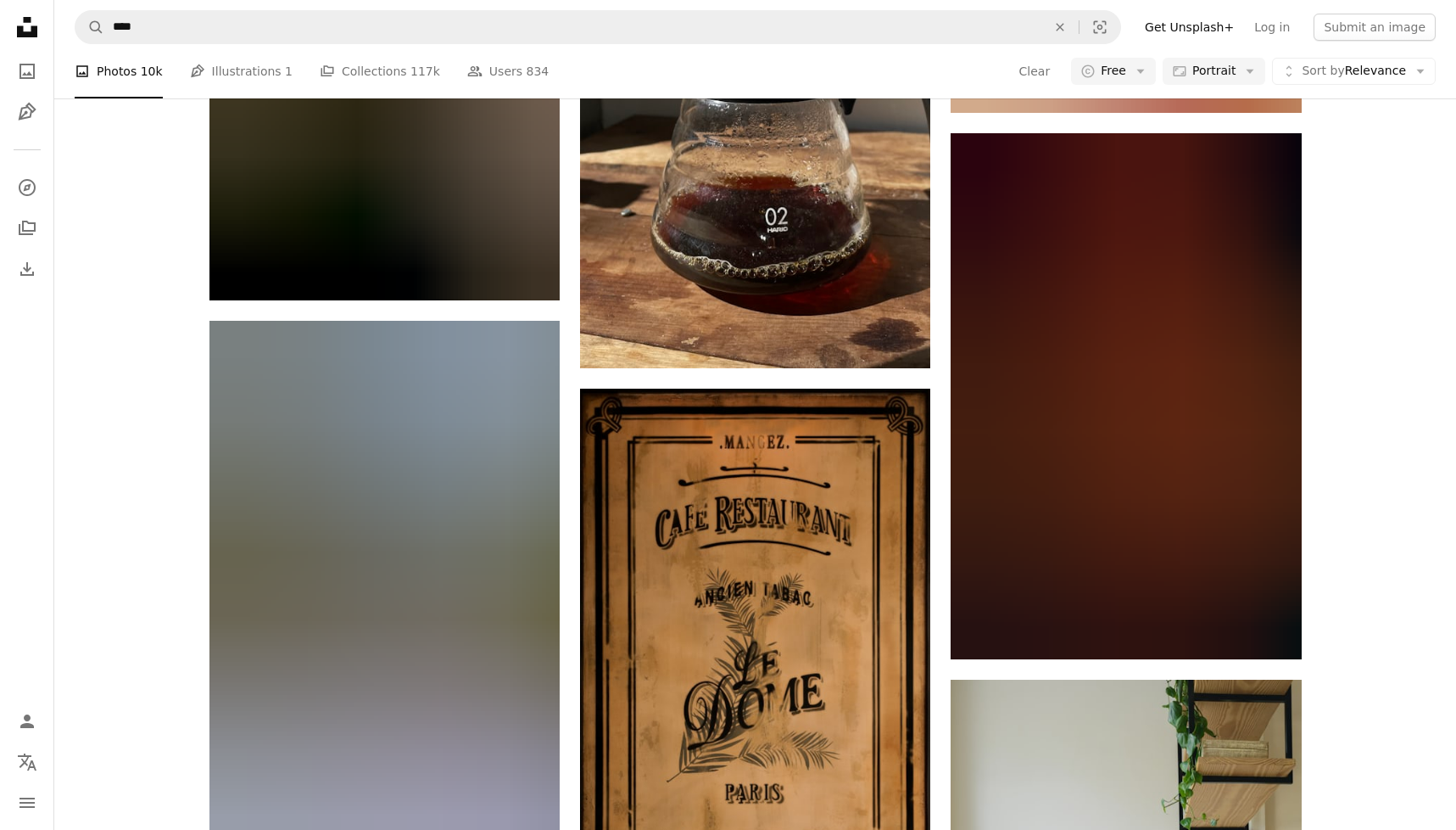
scroll to position [68781, 0]
